Goal: Task Accomplishment & Management: Complete application form

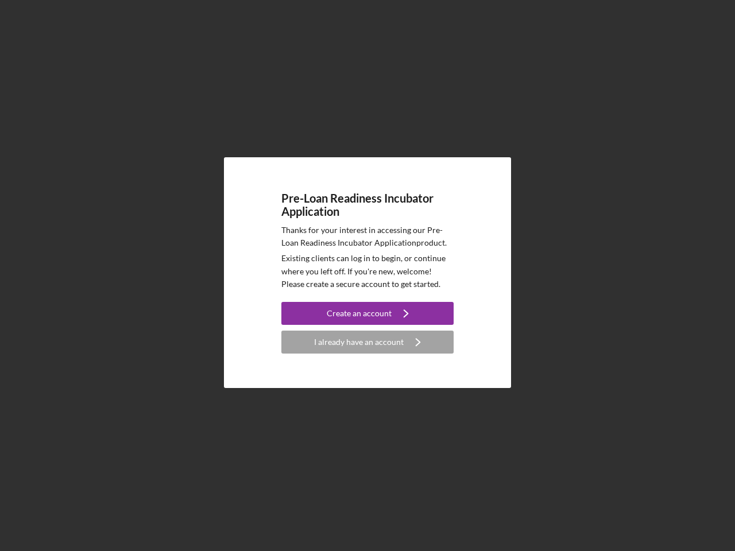
click at [367, 276] on p "Existing clients can log in to begin, or continue where you left off. If you're…" at bounding box center [367, 271] width 172 height 38
click at [367, 313] on div "Create an account" at bounding box center [359, 313] width 65 height 23
